Goal: Transaction & Acquisition: Purchase product/service

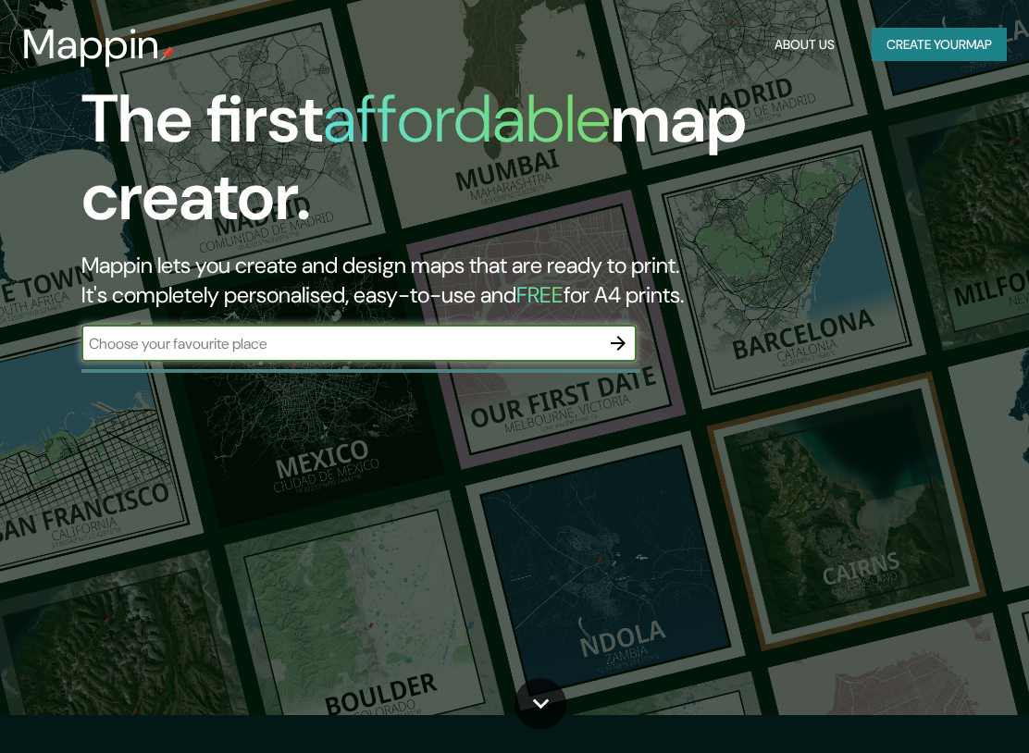
scroll to position [48, 0]
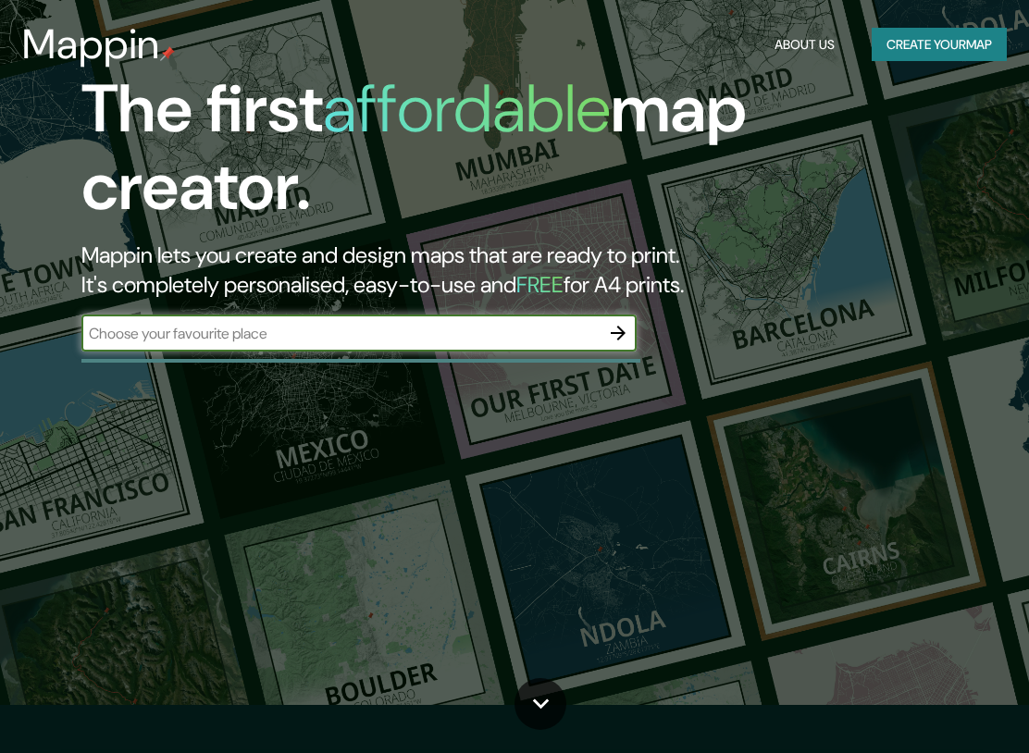
click at [573, 338] on input "text" at bounding box center [340, 333] width 518 height 21
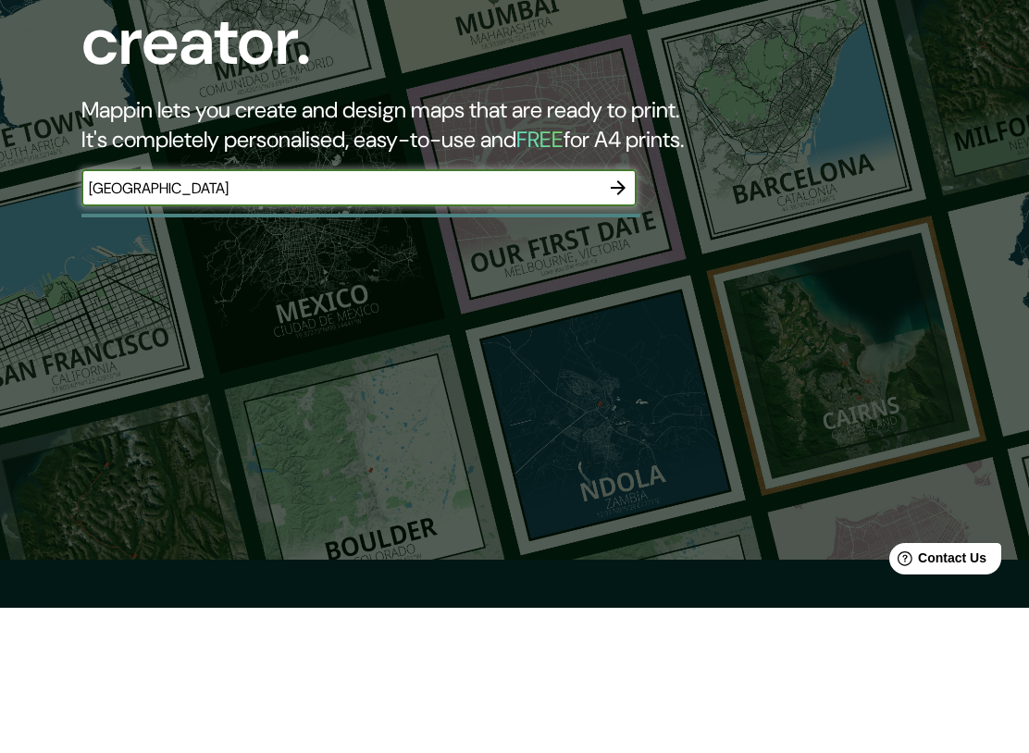
type input "[GEOGRAPHIC_DATA]"
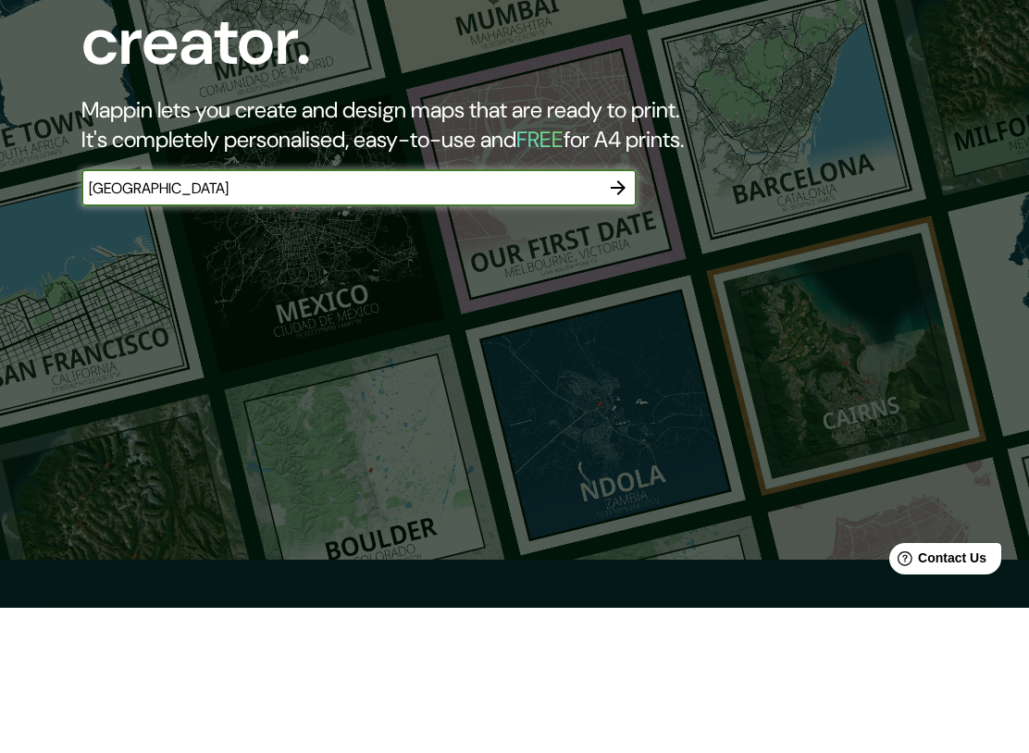
click at [649, 188] on div "The first affordable map creator. Mappin lets you create and design maps that a…" at bounding box center [493, 220] width 926 height 300
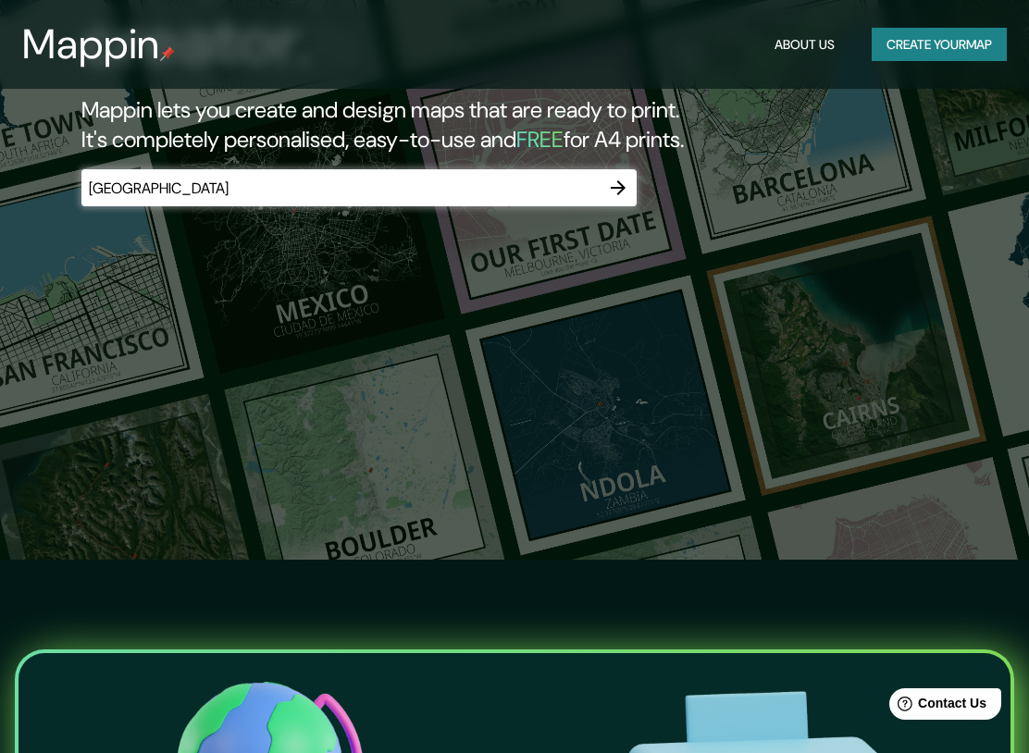
click at [616, 182] on icon "button" at bounding box center [618, 188] width 22 height 22
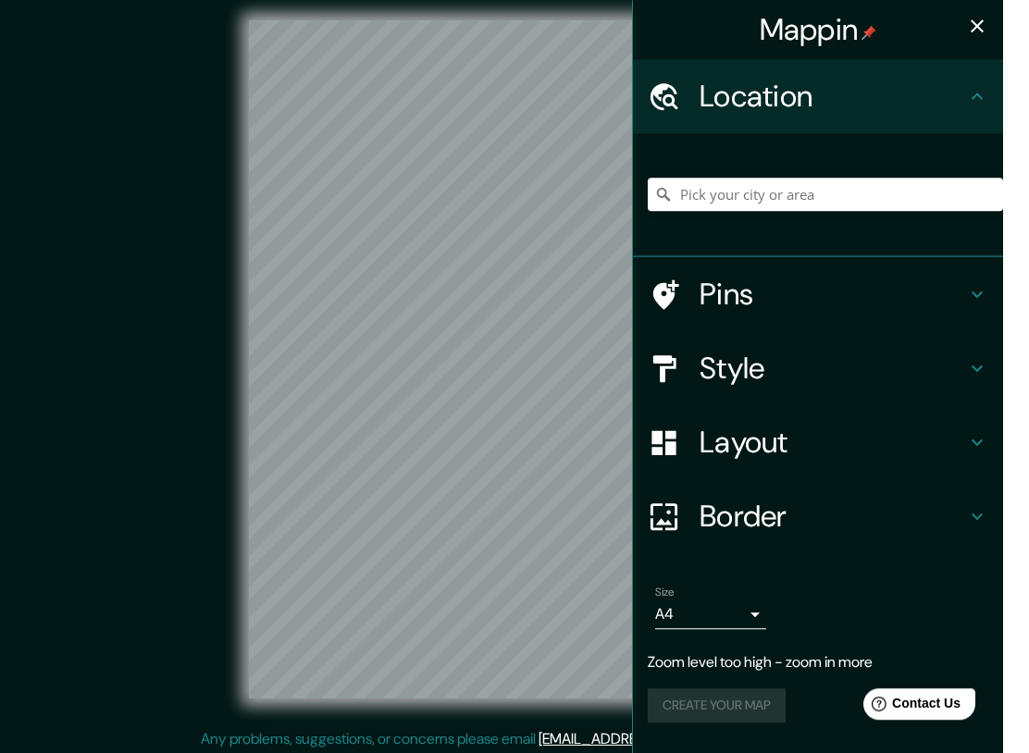
scroll to position [8, 0]
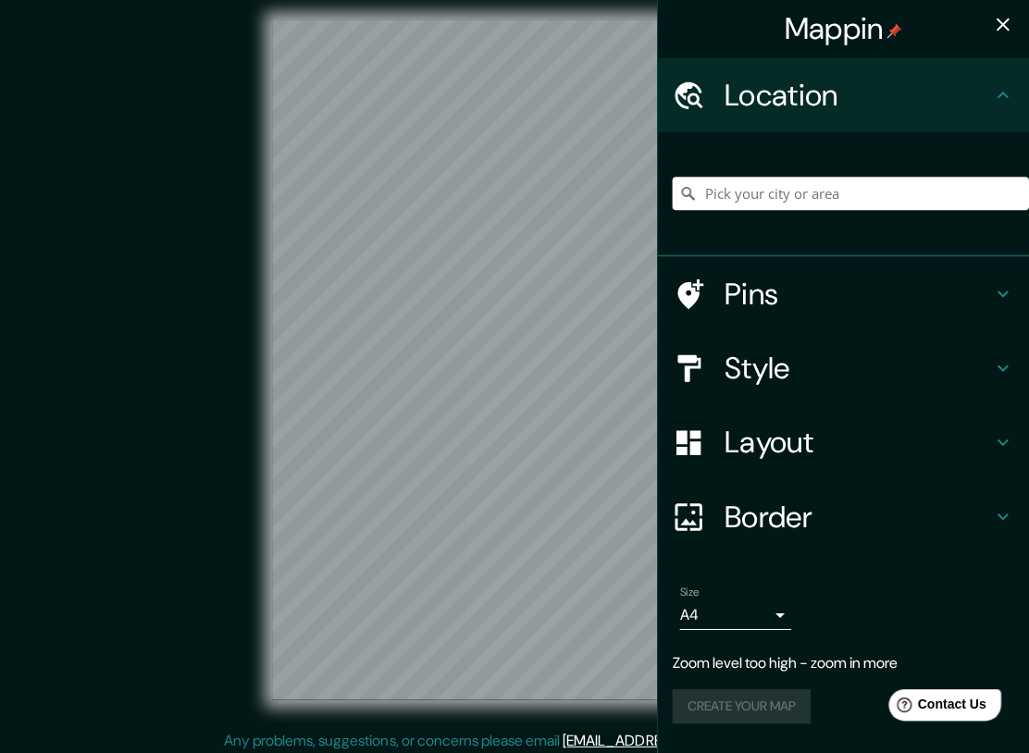
click at [976, 304] on h4 "Pins" at bounding box center [859, 294] width 267 height 37
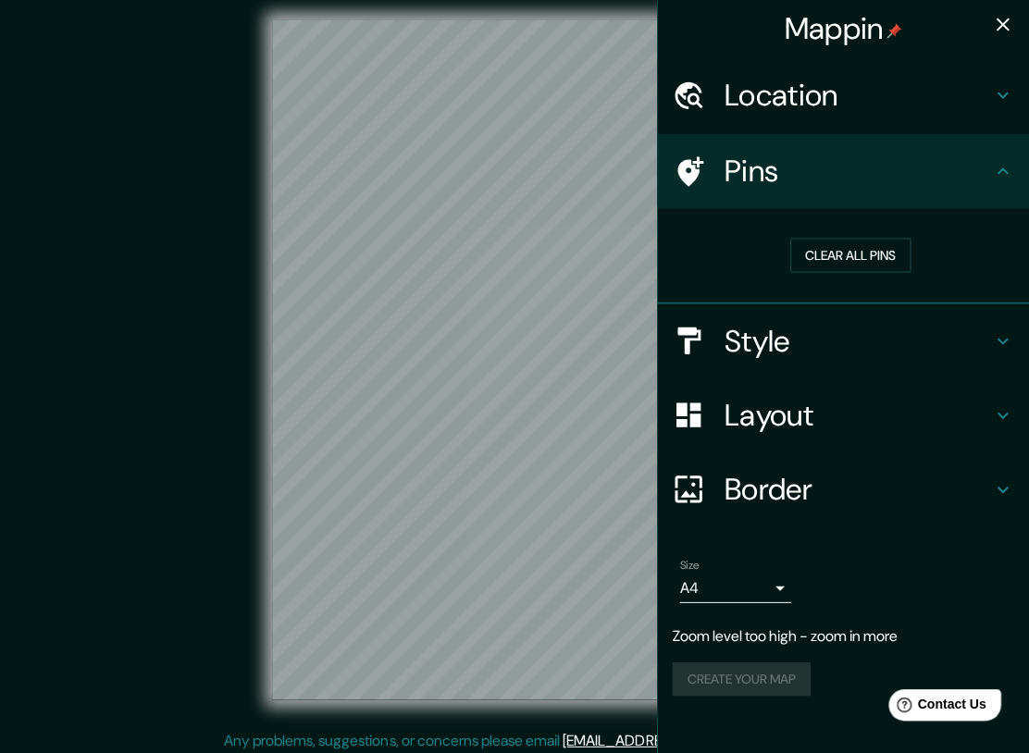
click at [992, 179] on icon at bounding box center [1003, 172] width 22 height 22
click at [1001, 340] on icon at bounding box center [1003, 341] width 22 height 22
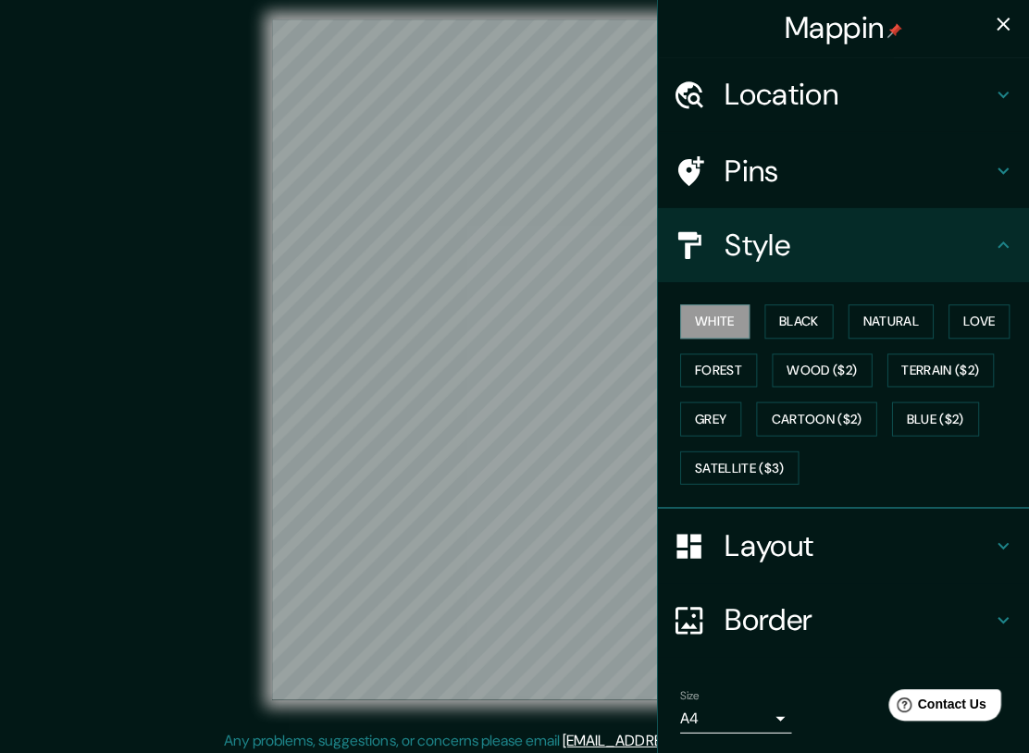
click at [814, 323] on button "Black" at bounding box center [799, 322] width 69 height 34
click at [715, 314] on button "White" at bounding box center [715, 322] width 69 height 34
click at [903, 319] on button "Natural" at bounding box center [891, 322] width 85 height 34
click at [994, 319] on button "Love" at bounding box center [979, 322] width 61 height 34
click at [722, 367] on button "Forest" at bounding box center [719, 371] width 77 height 34
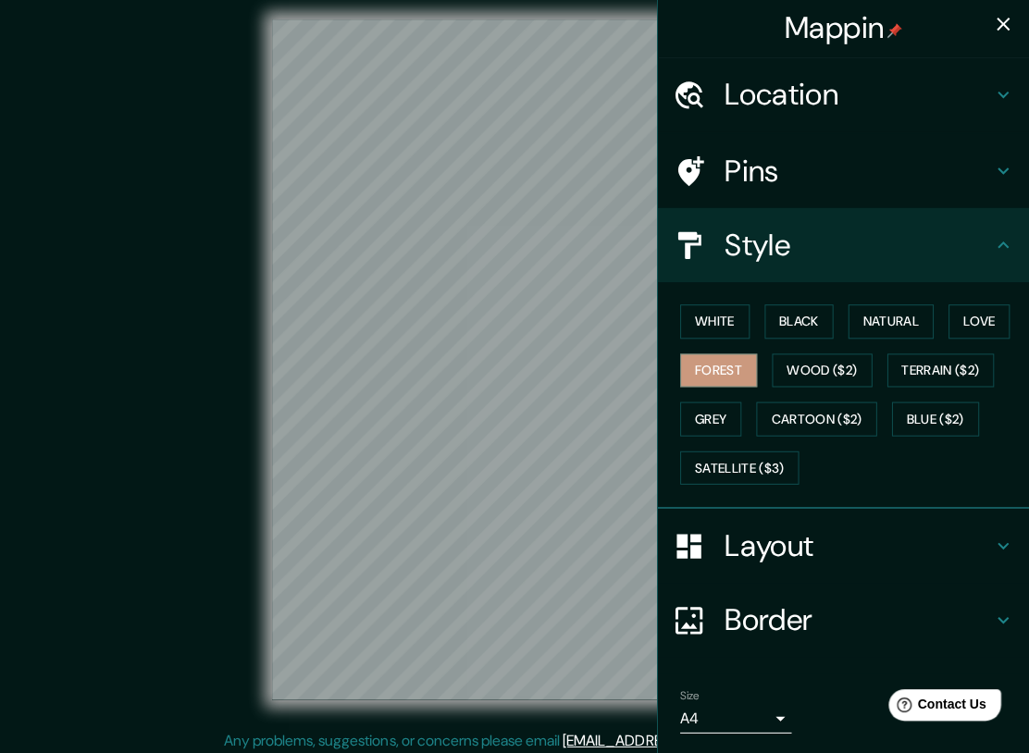
click at [838, 364] on button "Wood ($2)" at bounding box center [823, 371] width 100 height 34
click at [889, 314] on button "Natural" at bounding box center [891, 322] width 85 height 34
click at [1010, 535] on icon at bounding box center [1003, 546] width 22 height 22
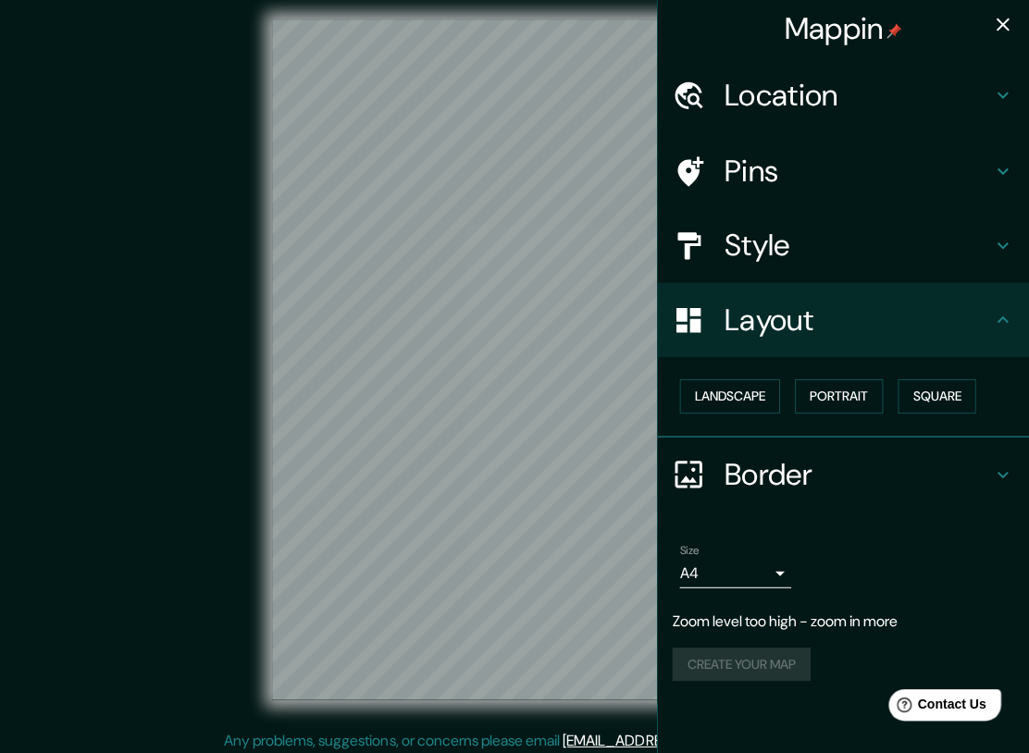
click at [736, 401] on button "Landscape" at bounding box center [731, 396] width 100 height 34
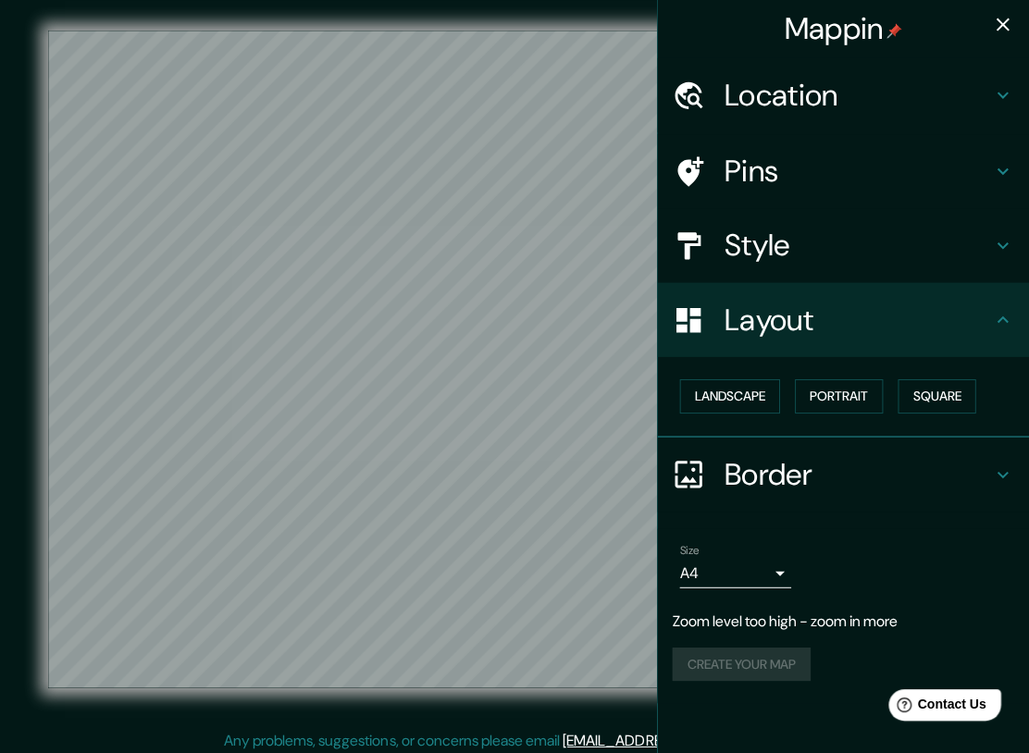
click at [838, 397] on button "Portrait" at bounding box center [840, 396] width 88 height 34
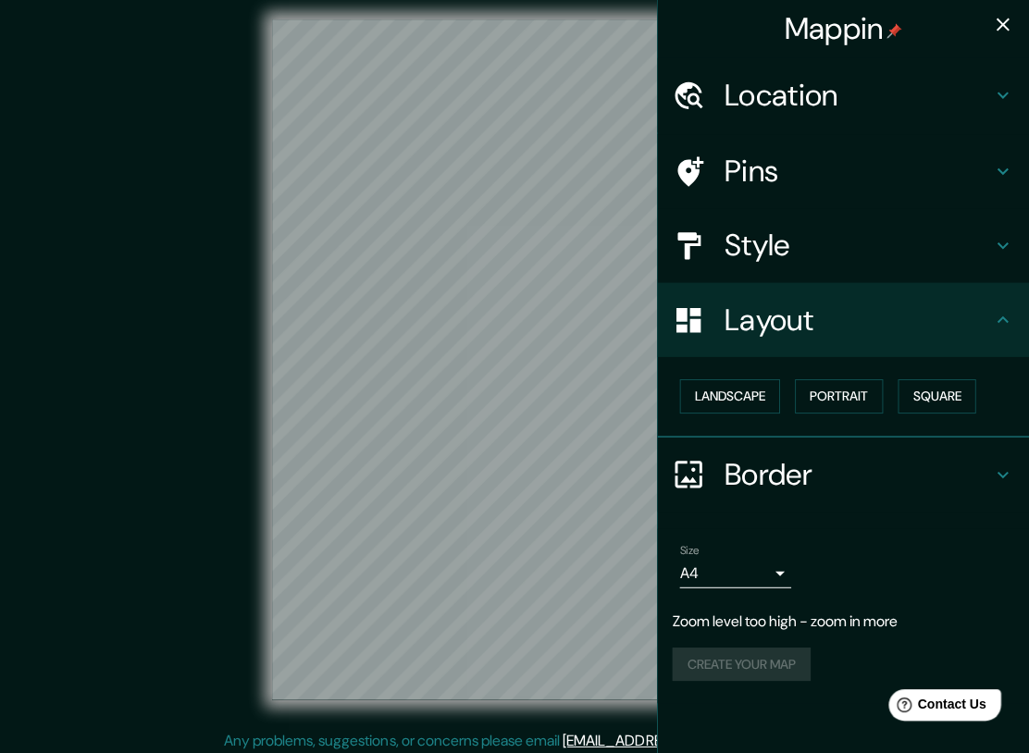
click at [735, 396] on button "Landscape" at bounding box center [731, 396] width 100 height 34
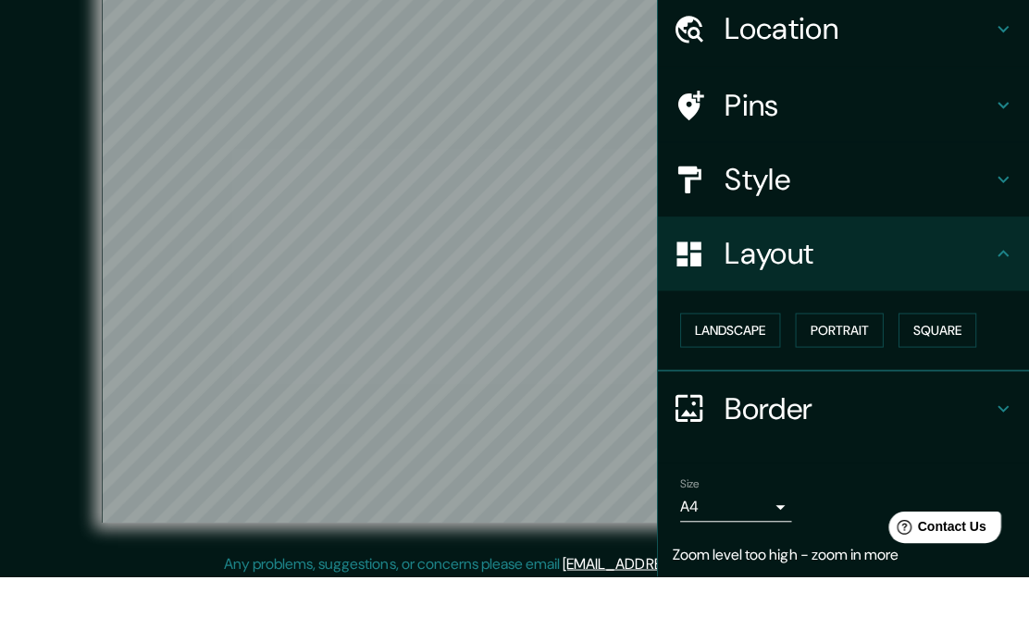
scroll to position [25, 0]
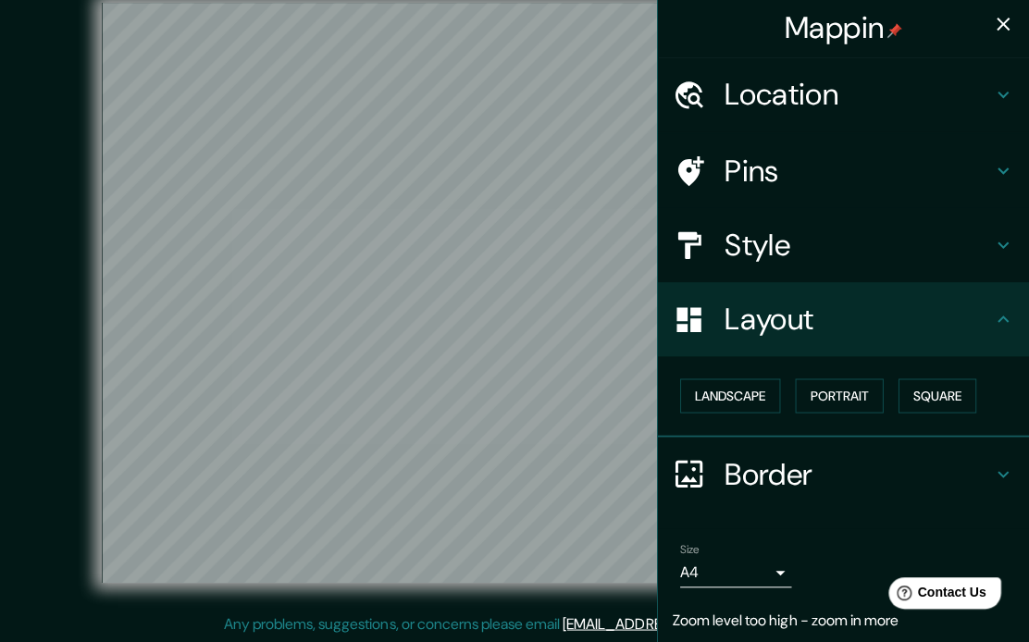
click at [987, 459] on h4 "Border" at bounding box center [859, 474] width 267 height 37
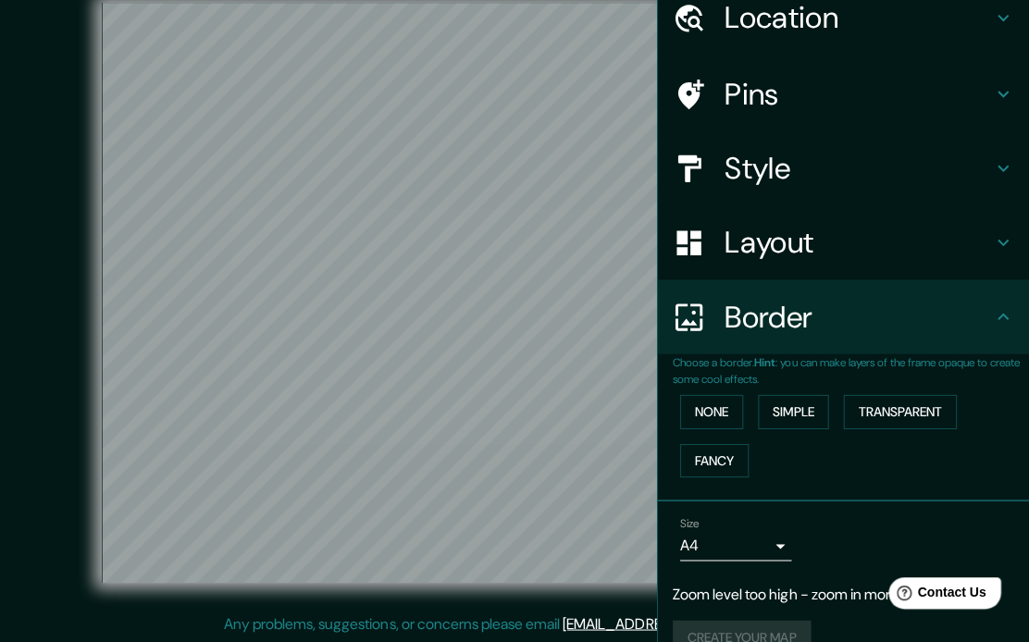
scroll to position [92, 0]
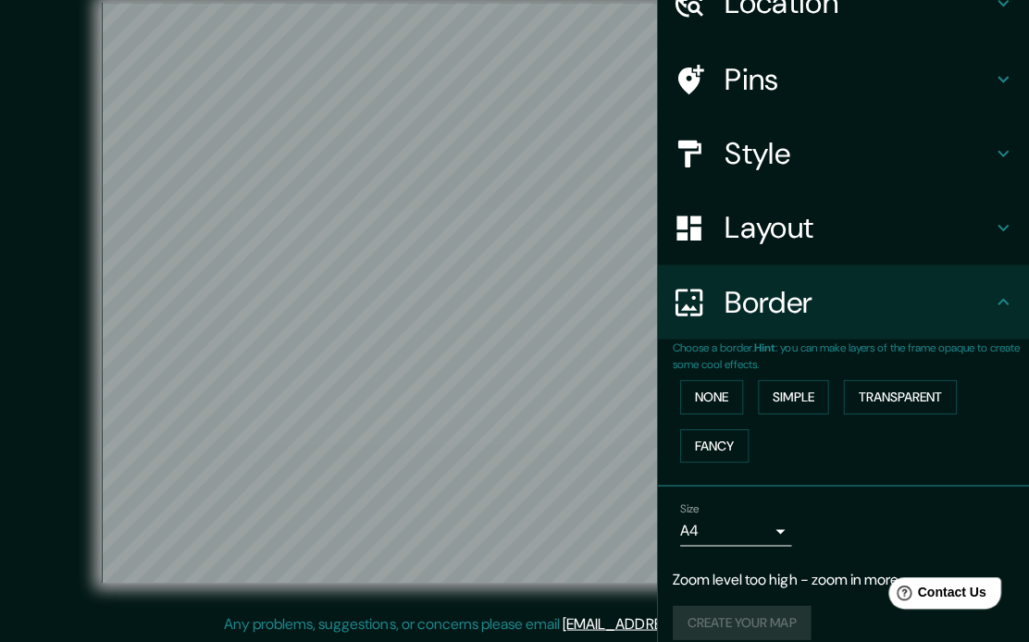
click at [807, 392] on button "Simple" at bounding box center [794, 397] width 70 height 34
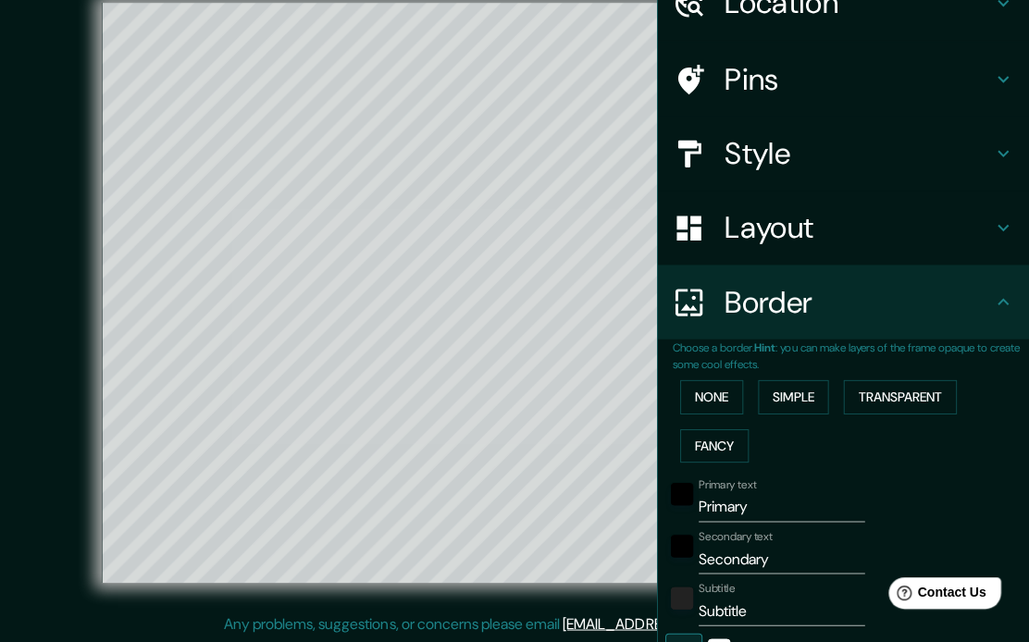
click at [727, 400] on button "None" at bounding box center [712, 397] width 63 height 34
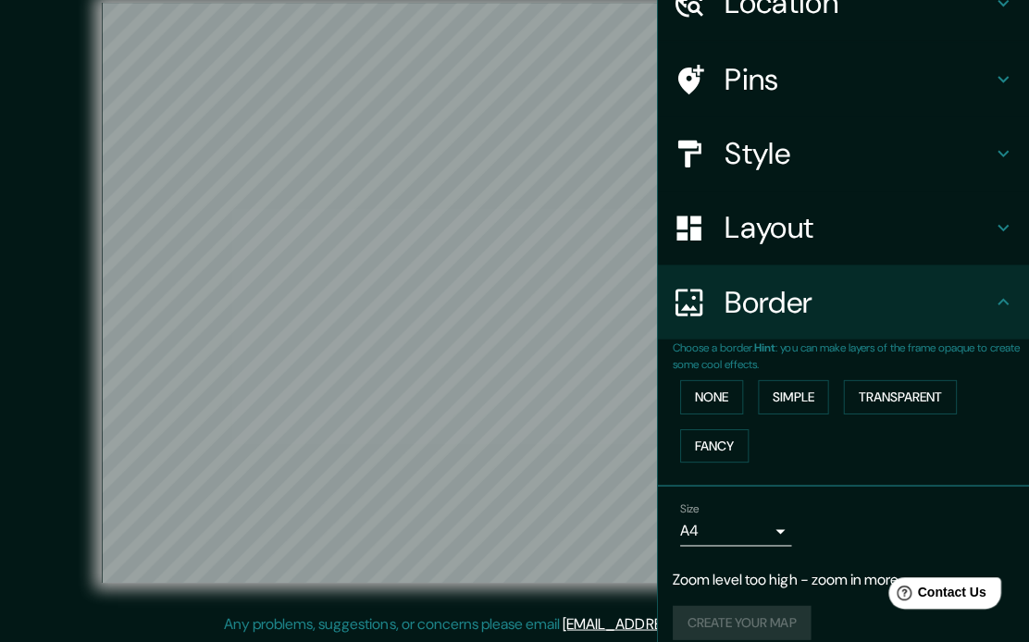
click at [928, 402] on button "Transparent" at bounding box center [900, 397] width 113 height 34
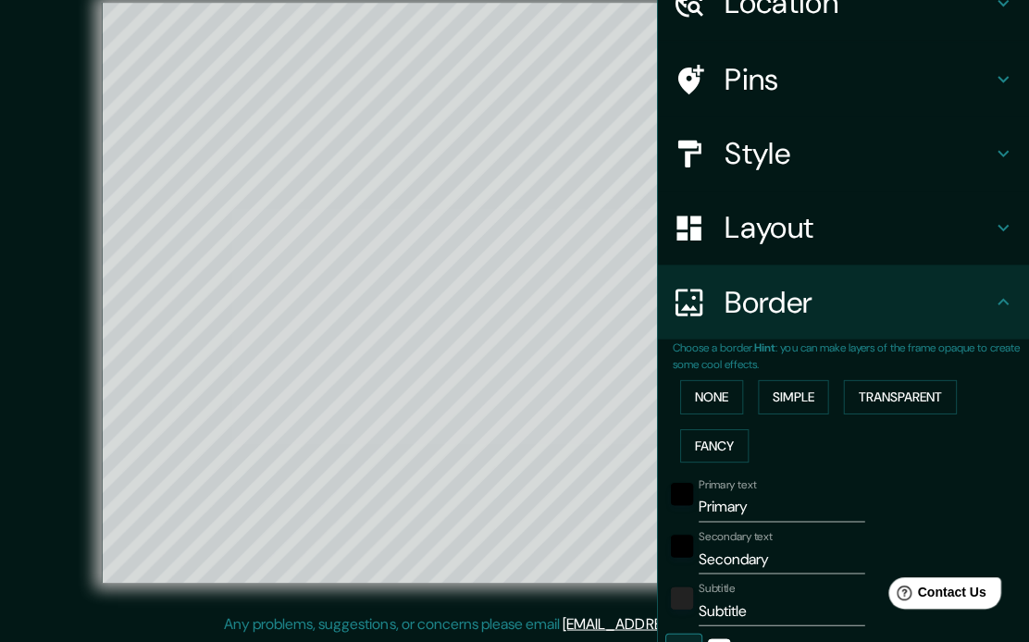
click at [735, 386] on button "None" at bounding box center [712, 397] width 63 height 34
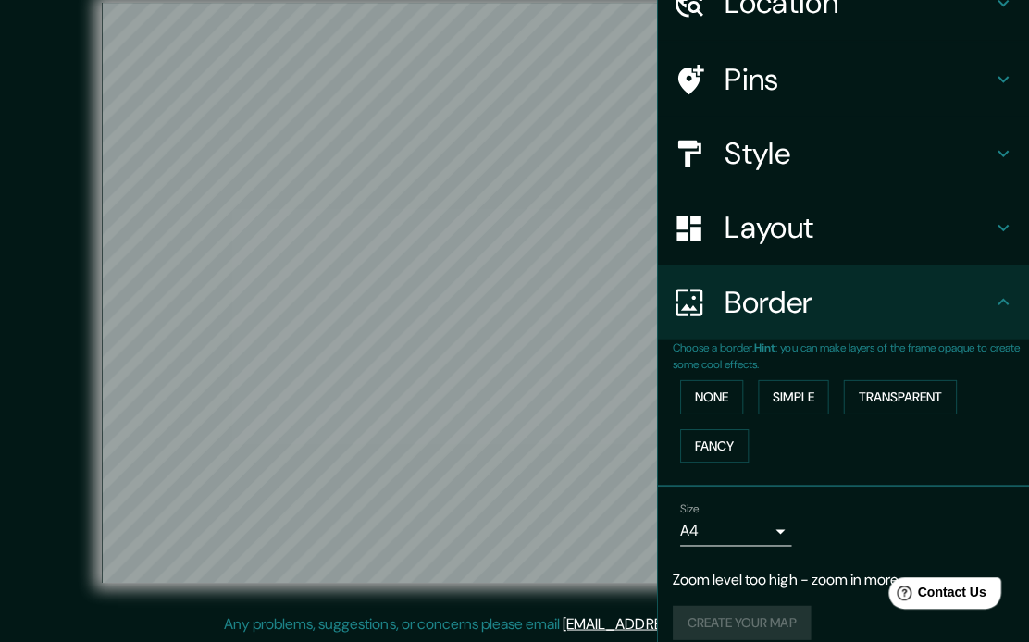
click at [1014, 77] on div "Pins" at bounding box center [844, 81] width 370 height 74
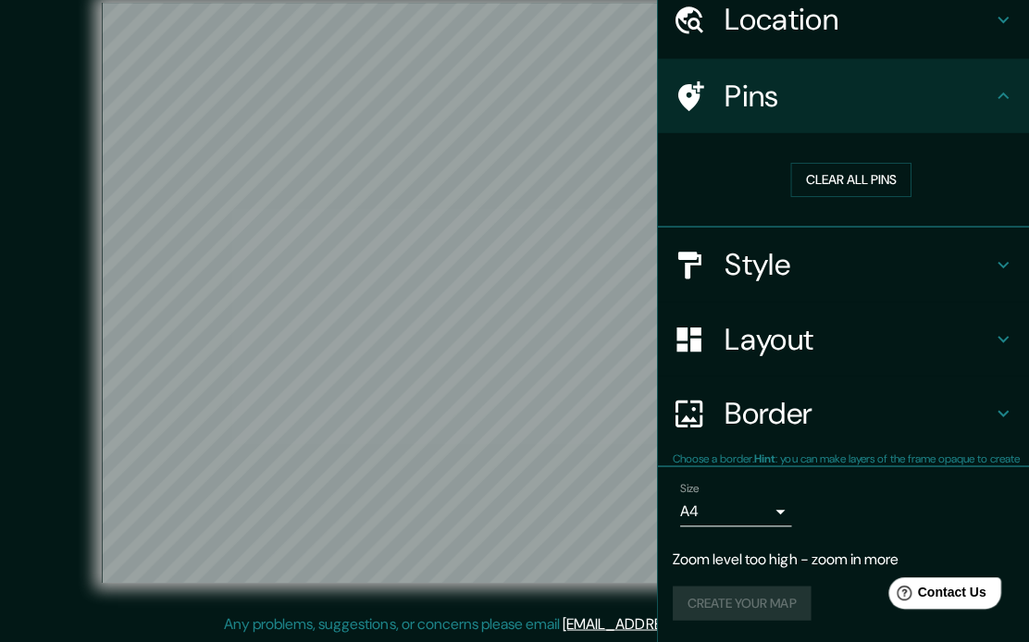
scroll to position [69, 0]
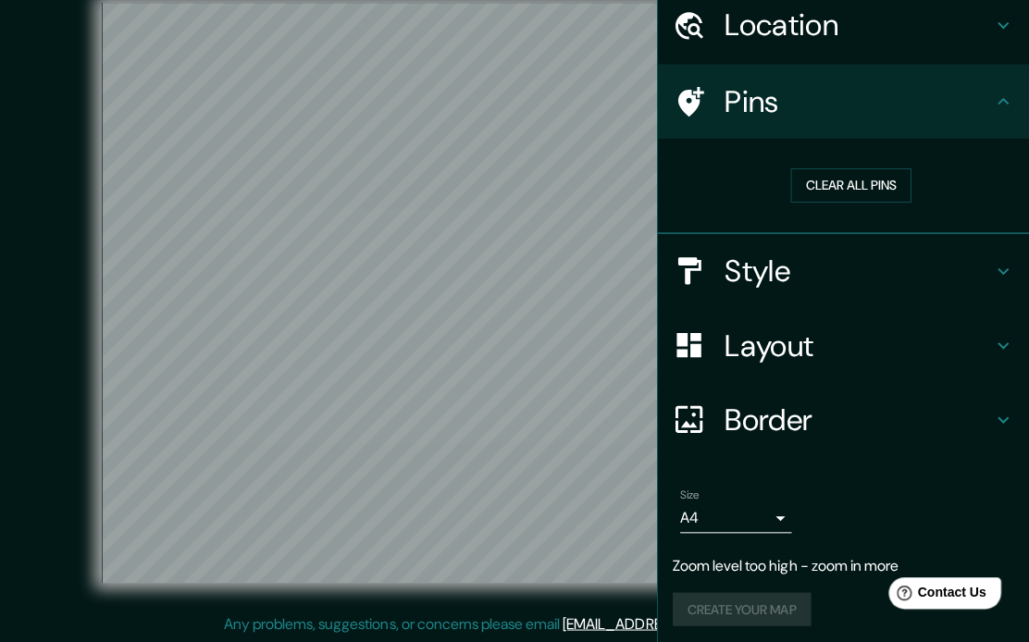
click at [854, 96] on h4 "Pins" at bounding box center [859, 102] width 267 height 37
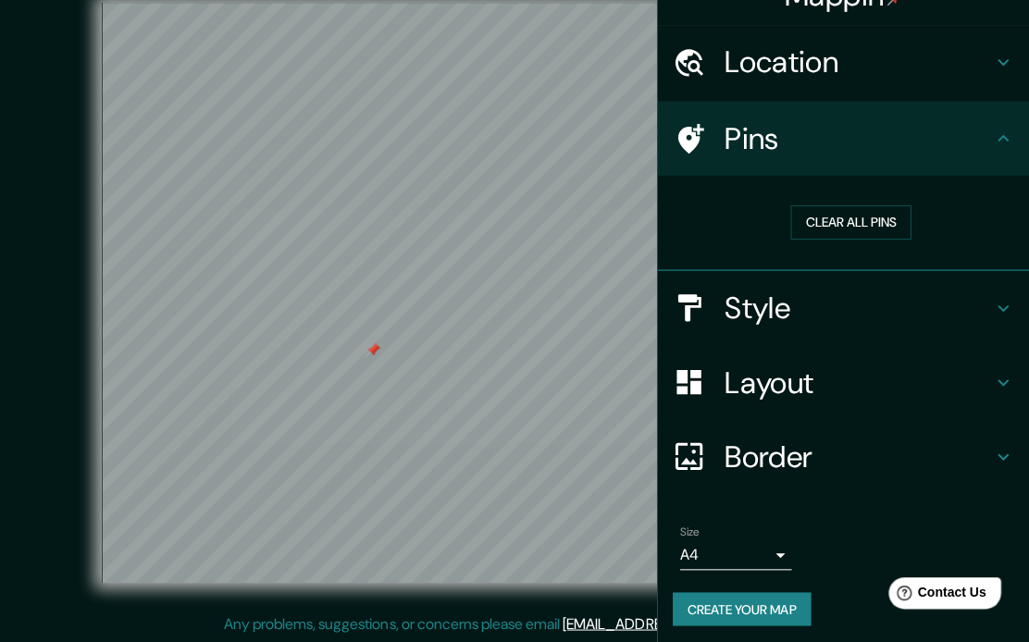
click at [860, 226] on button "Clear all pins" at bounding box center [851, 223] width 120 height 34
click at [993, 63] on icon at bounding box center [1003, 64] width 22 height 22
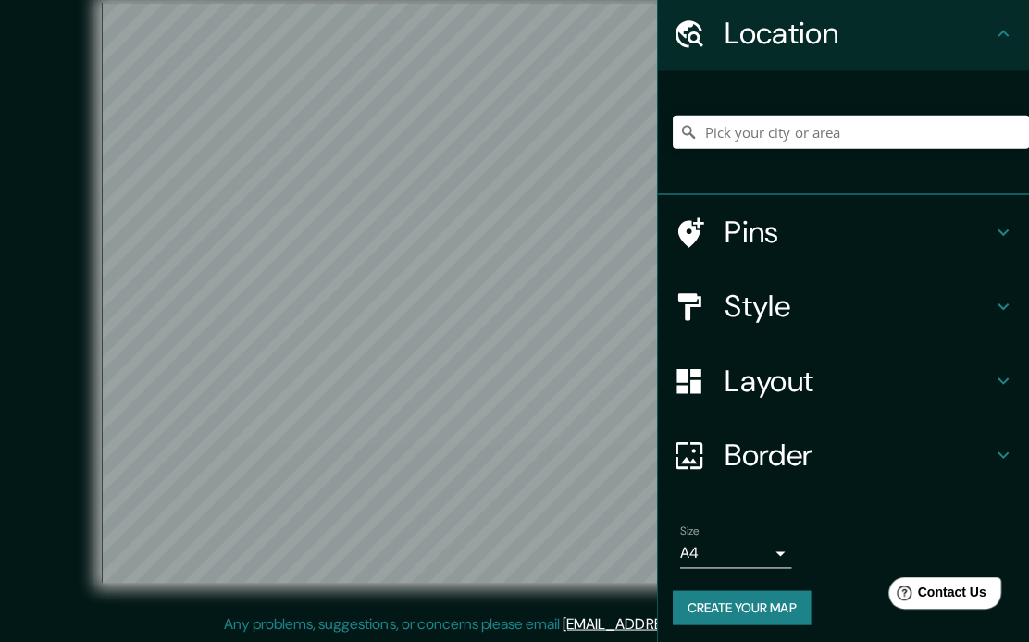
scroll to position [60, 0]
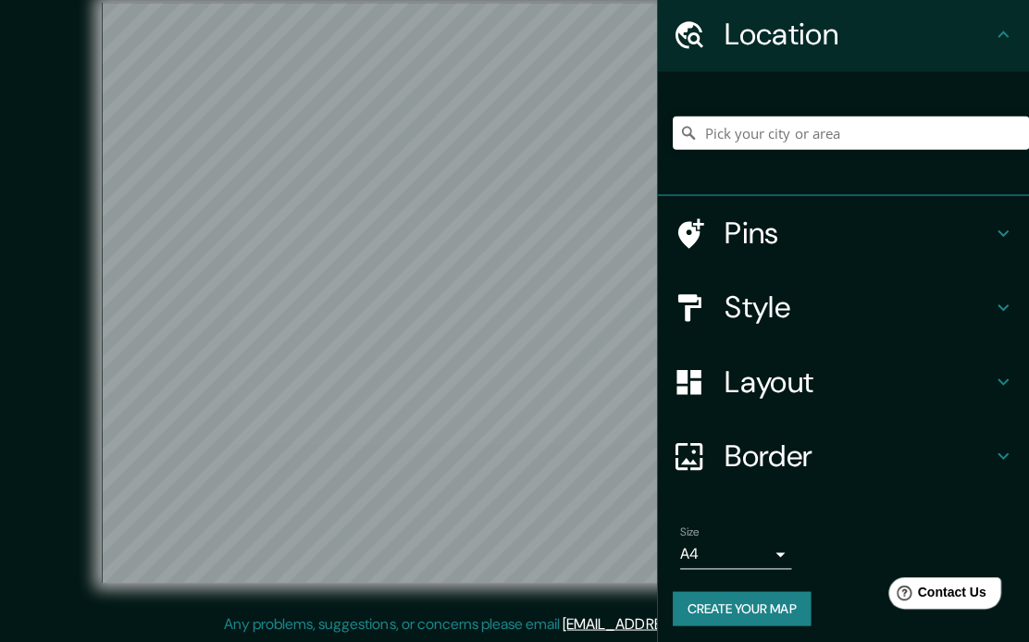
click at [992, 371] on icon at bounding box center [1003, 382] width 22 height 22
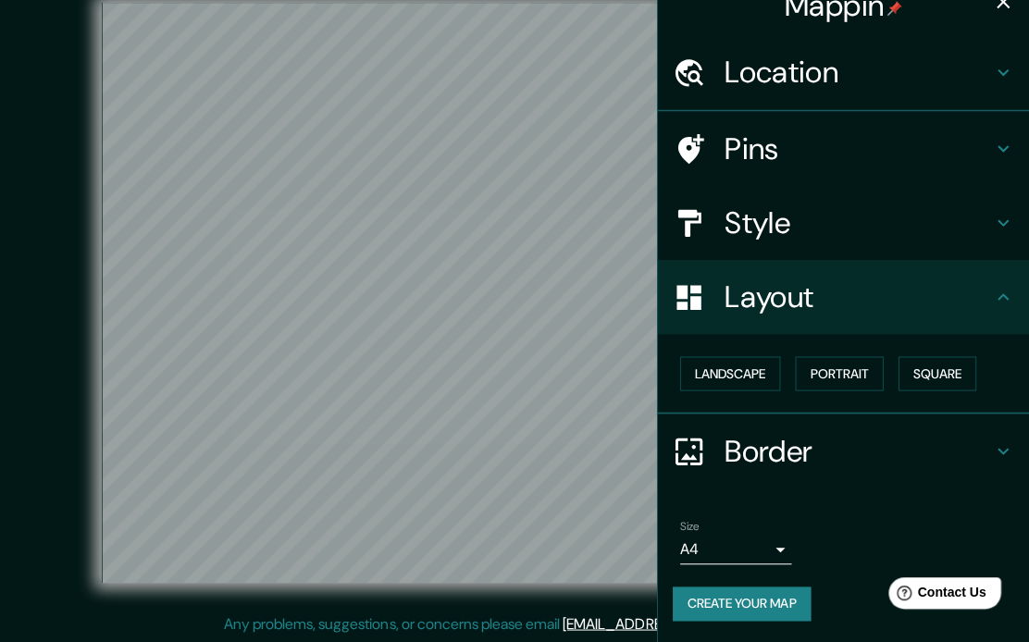
scroll to position [18, 0]
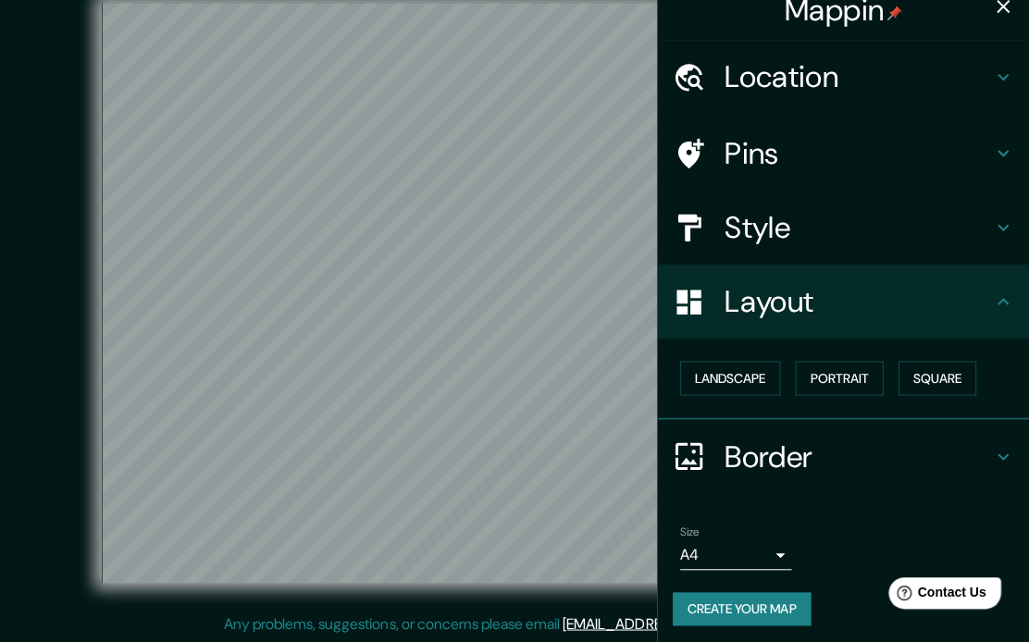
click at [992, 234] on icon at bounding box center [1003, 229] width 22 height 22
